Goal: Find specific page/section

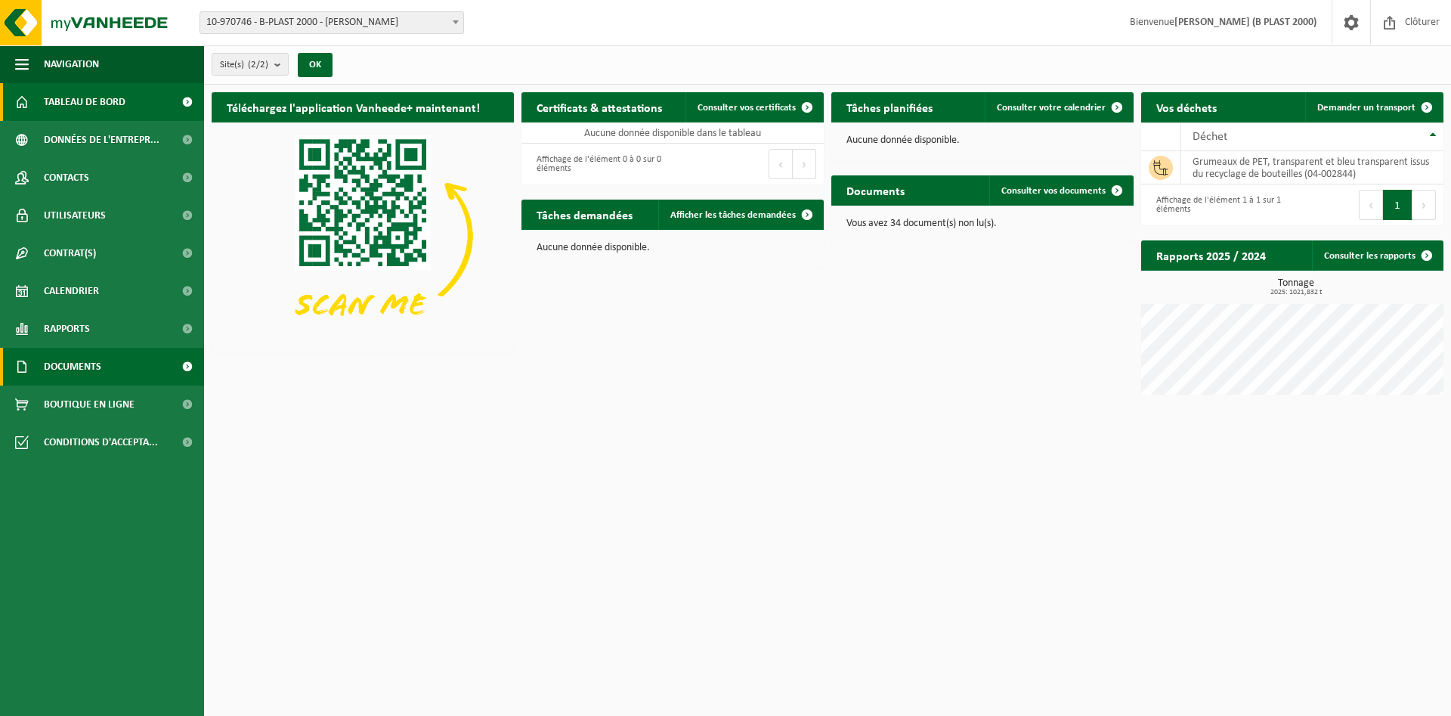
click at [167, 370] on link "Documents" at bounding box center [102, 367] width 204 height 38
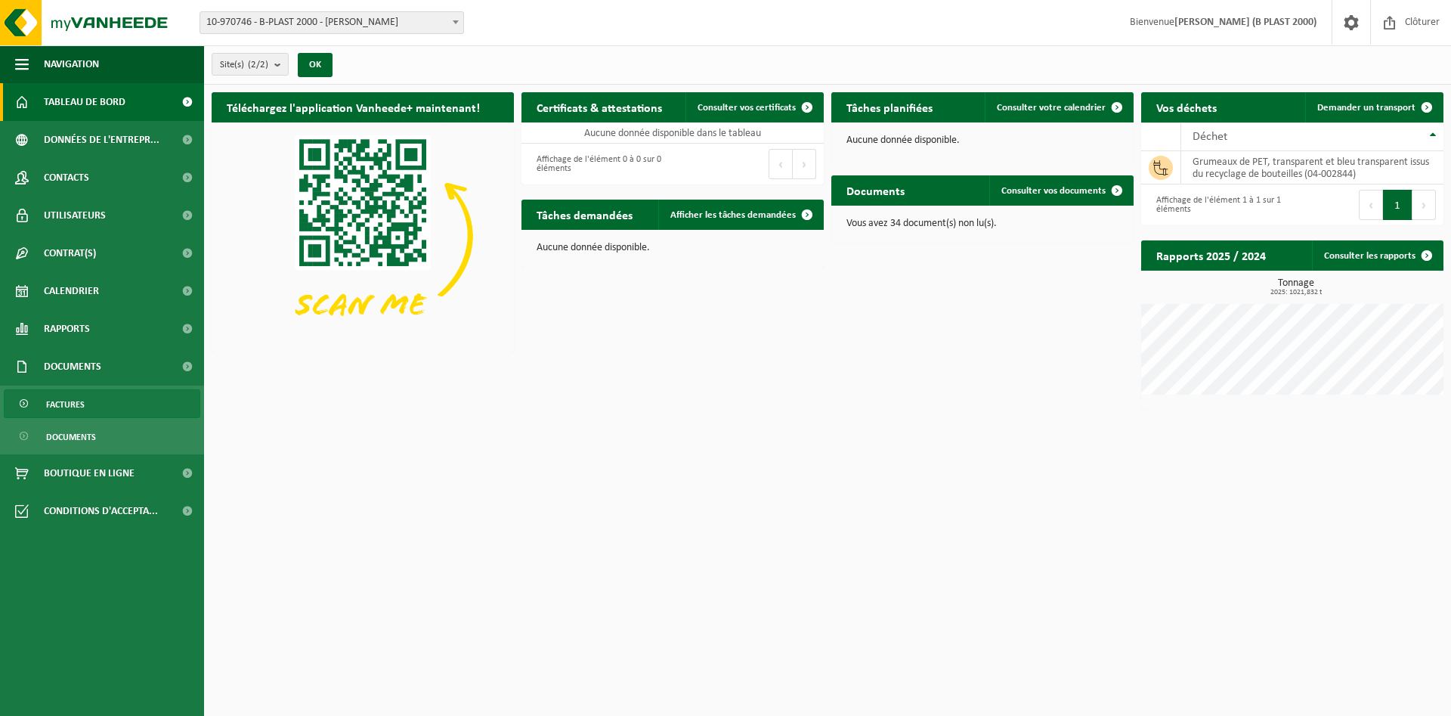
click at [126, 408] on link "Factures" at bounding box center [102, 403] width 196 height 29
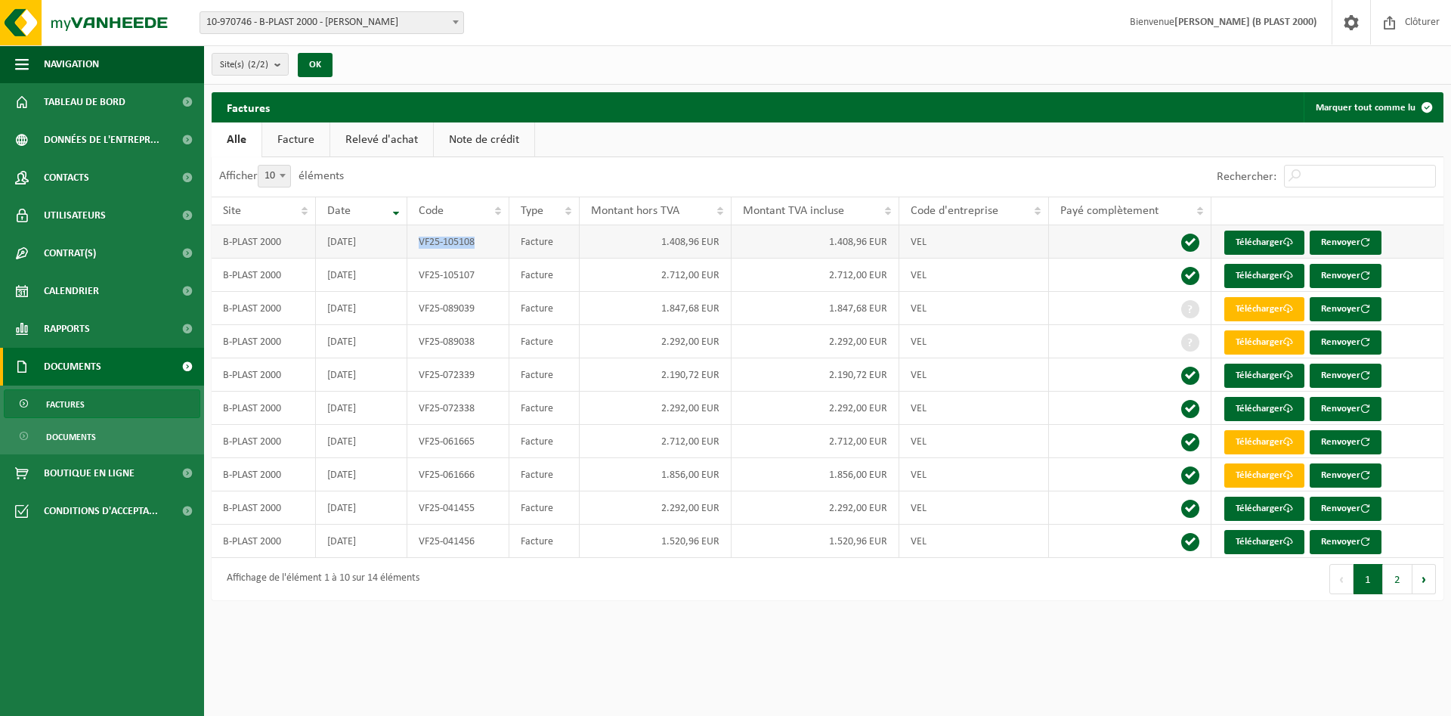
drag, startPoint x: 479, startPoint y: 243, endPoint x: 410, endPoint y: 237, distance: 69.1
click at [410, 237] on td "VF25-105108" at bounding box center [458, 241] width 102 height 33
copy td "VF25-105108"
drag, startPoint x: 482, startPoint y: 277, endPoint x: 307, endPoint y: 280, distance: 175.3
click at [404, 275] on tr "B-PLAST 2000 [DATE] VF25-105107 Facture 2.712,00 EUR 2.712,00 EUR VEL Télécharg…" at bounding box center [828, 274] width 1232 height 33
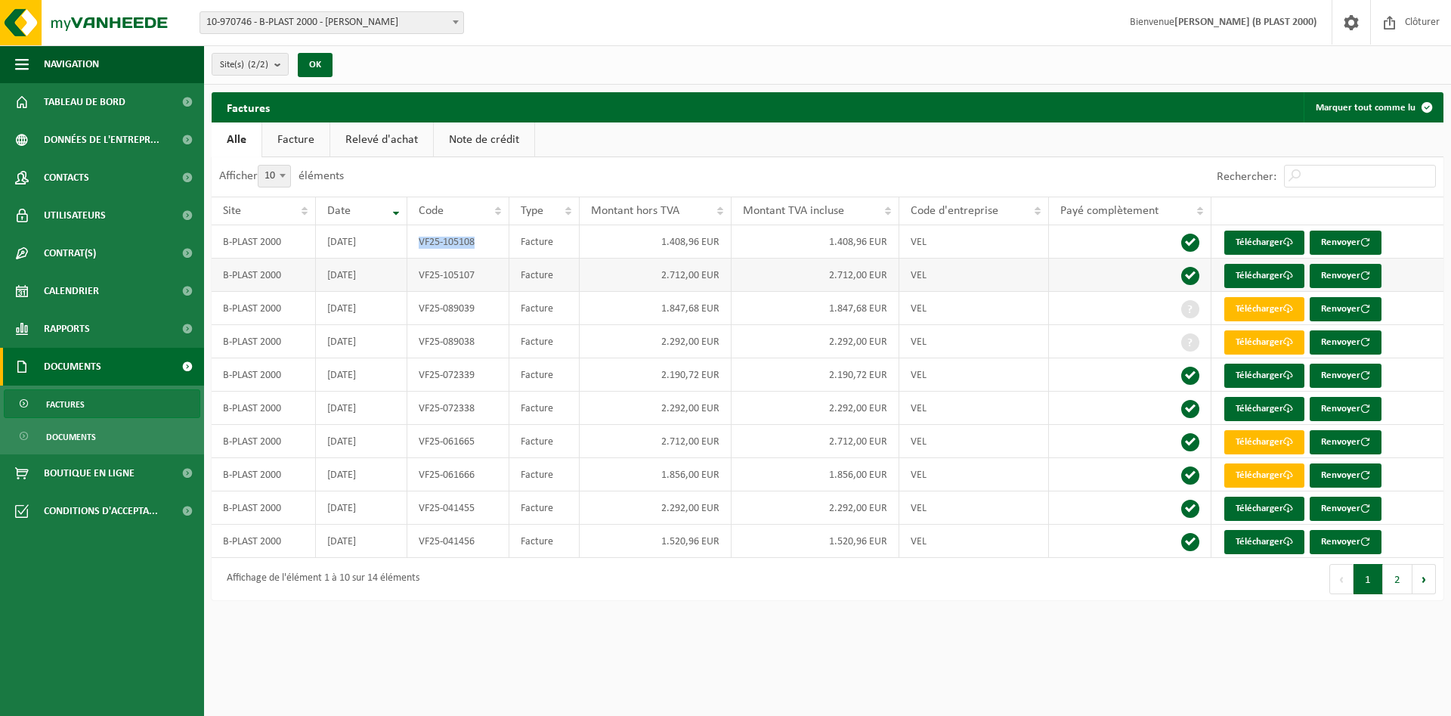
copy tr "VF25-105107"
